Goal: Task Accomplishment & Management: Manage account settings

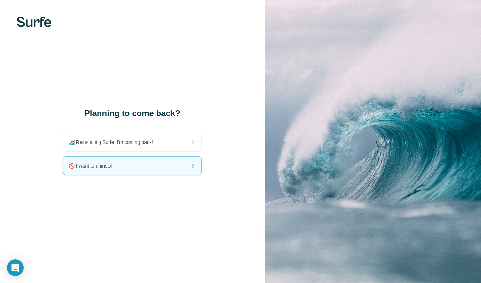
click at [101, 167] on span "🚫 I want to uninstall" at bounding box center [94, 166] width 50 height 7
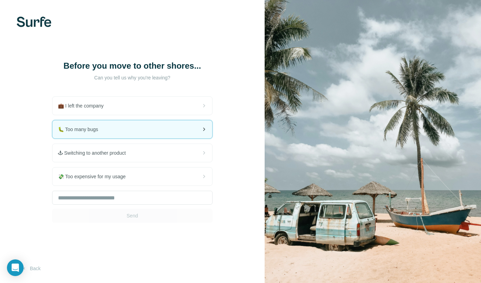
click at [114, 136] on div "🐛 Too many bugs" at bounding box center [132, 130] width 160 height 18
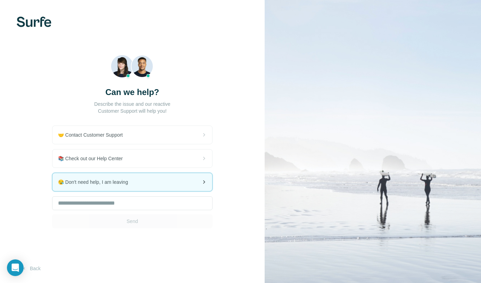
click at [137, 184] on div "😪 Don't need help, I am leaving" at bounding box center [132, 182] width 160 height 18
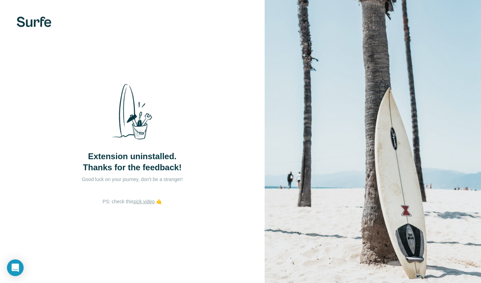
click at [71, 96] on div "Extension uninstalled. Thanks for the feedback!" at bounding box center [132, 125] width 139 height 95
